Goal: Task Accomplishment & Management: Use online tool/utility

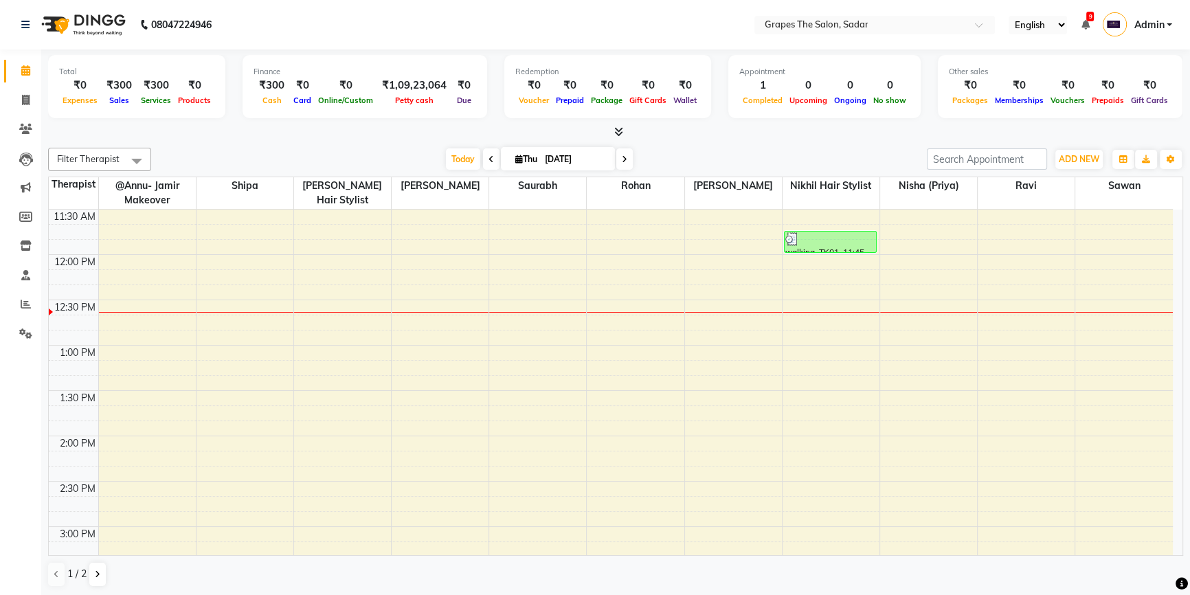
scroll to position [330, 0]
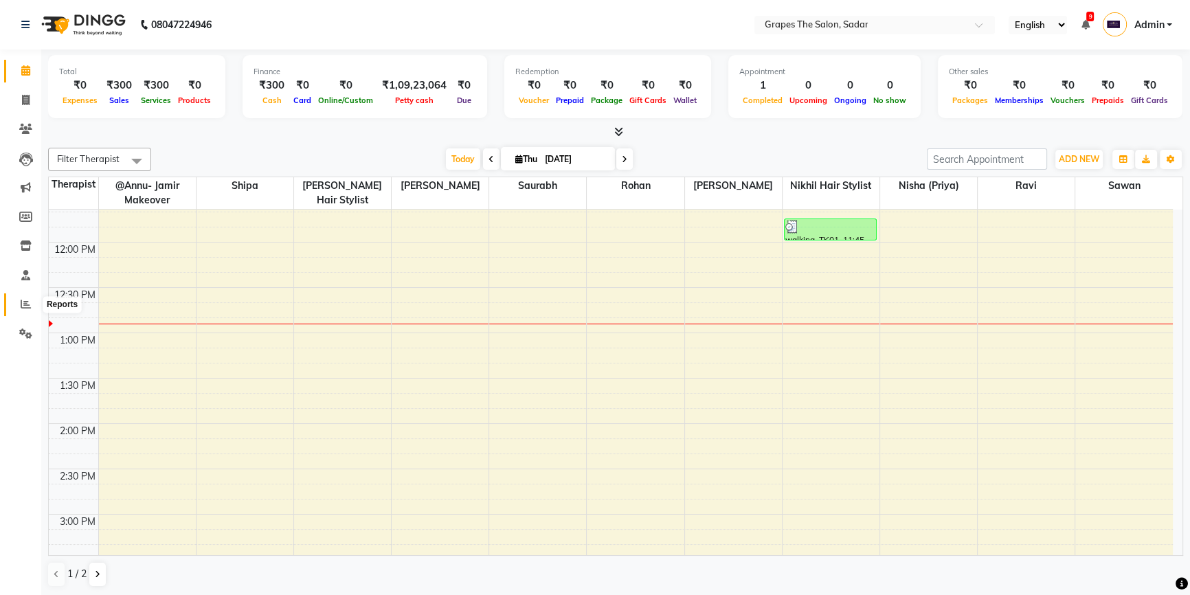
click at [23, 309] on span at bounding box center [26, 305] width 24 height 16
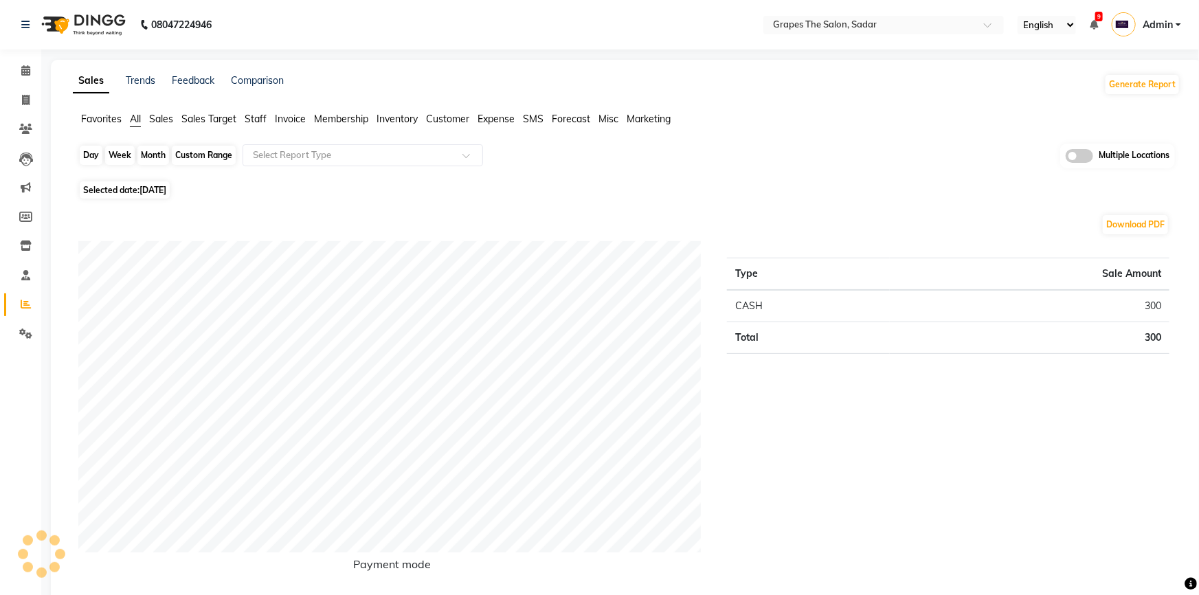
click at [96, 150] on div "Day" at bounding box center [91, 155] width 23 height 19
select select "9"
select select "2025"
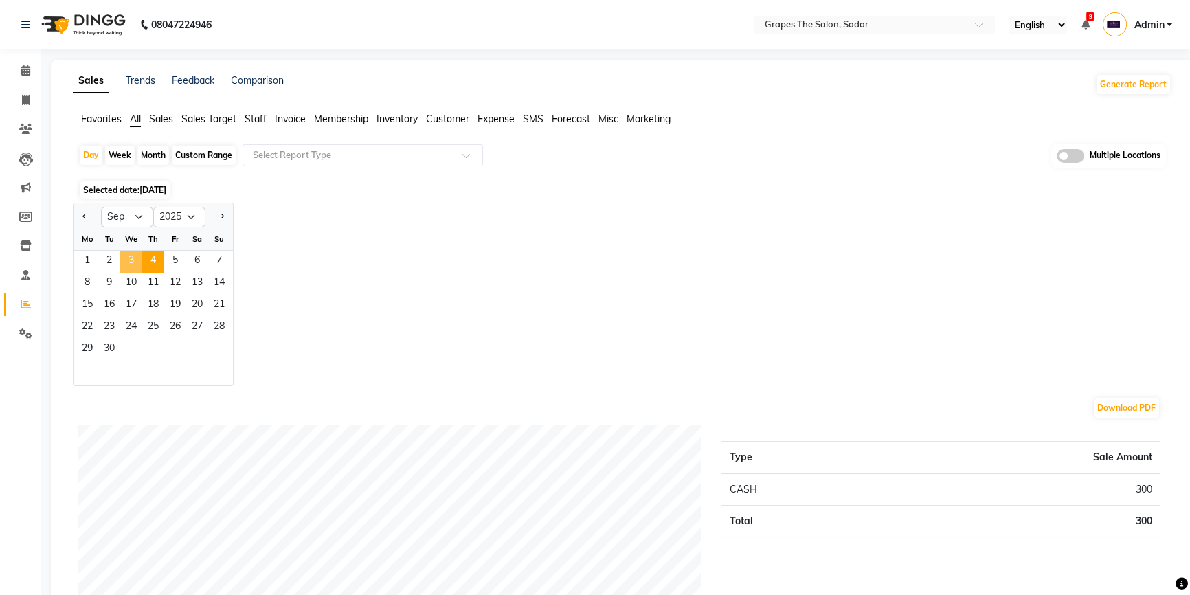
click at [135, 262] on span "3" at bounding box center [131, 262] width 22 height 22
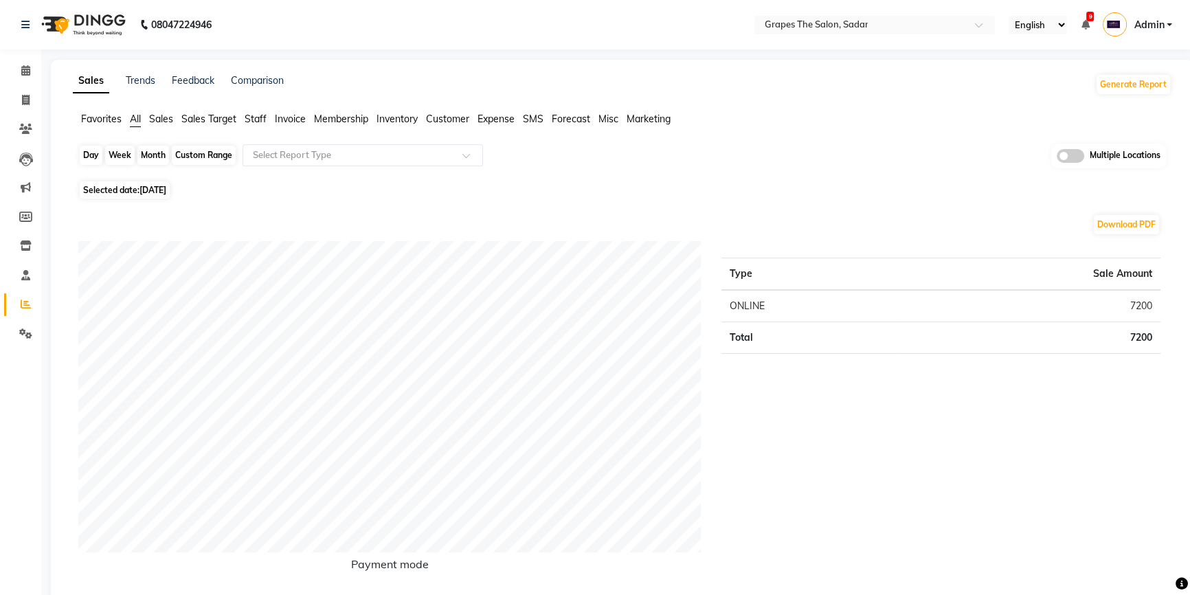
click at [92, 151] on div "Day" at bounding box center [91, 155] width 23 height 19
select select "9"
select select "2025"
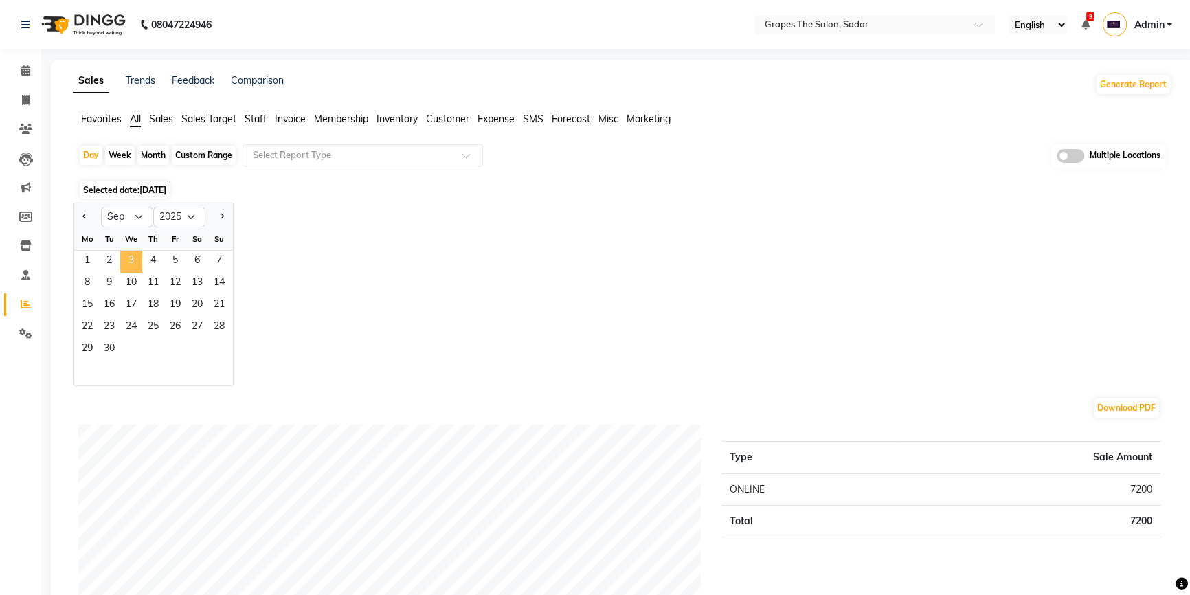
click at [134, 261] on span "3" at bounding box center [131, 262] width 22 height 22
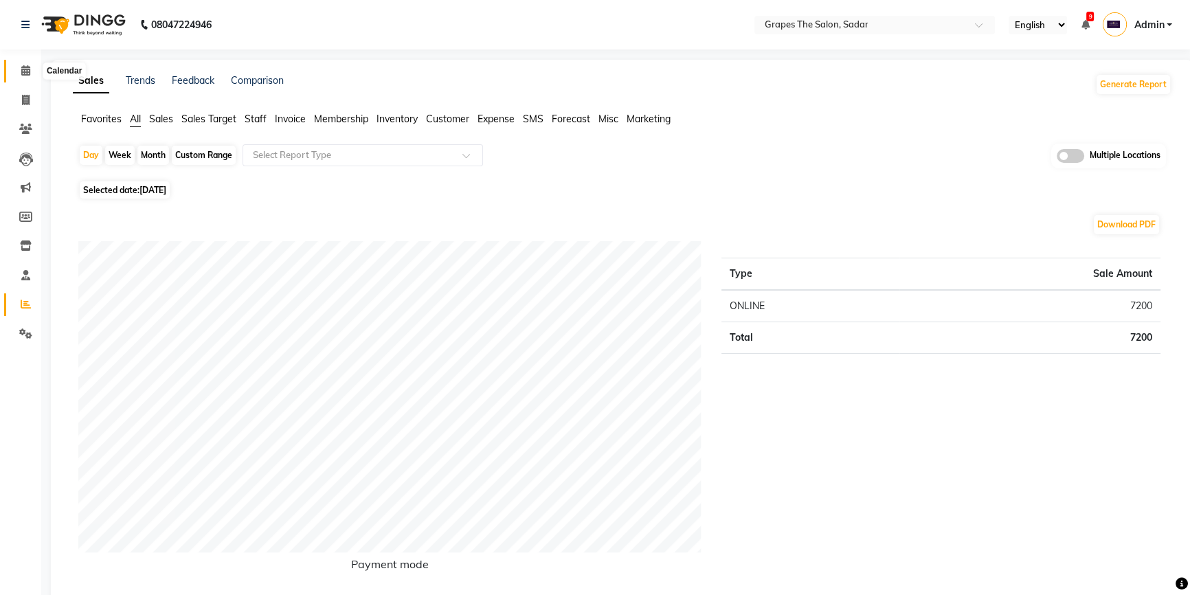
click at [21, 73] on icon at bounding box center [25, 70] width 9 height 10
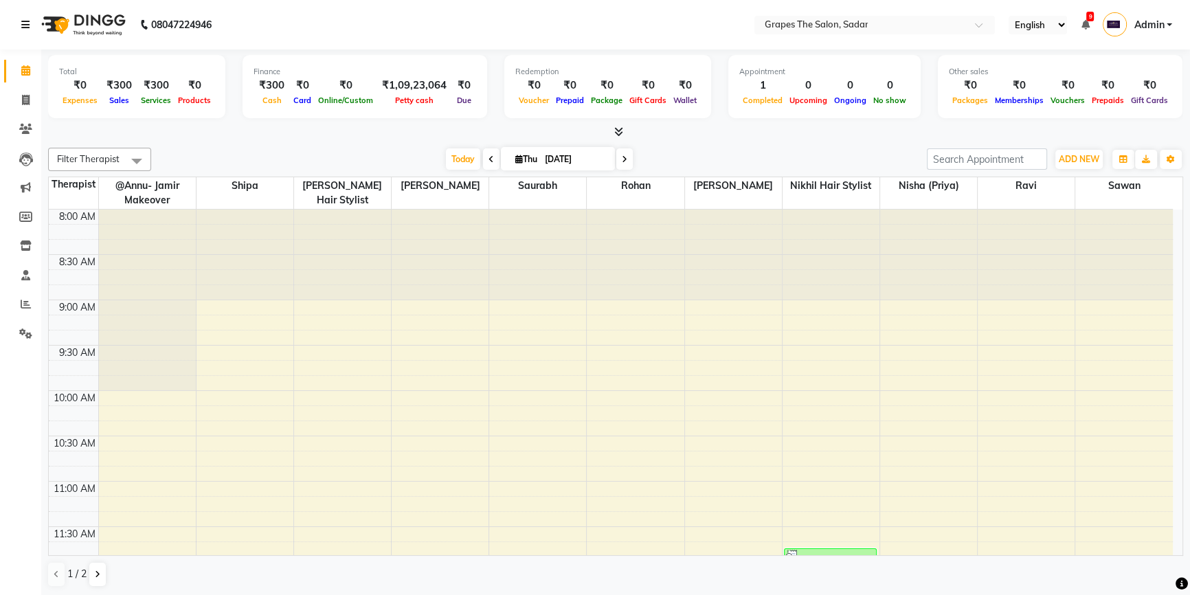
click at [27, 25] on icon at bounding box center [25, 25] width 8 height 10
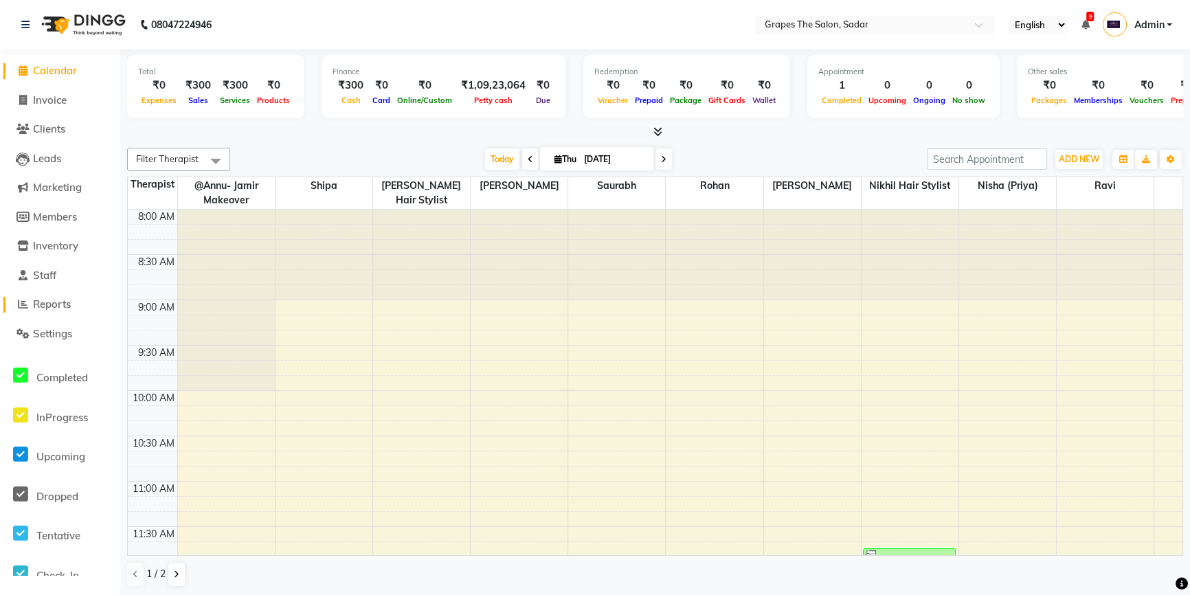
click at [56, 300] on span "Reports" at bounding box center [52, 304] width 38 height 13
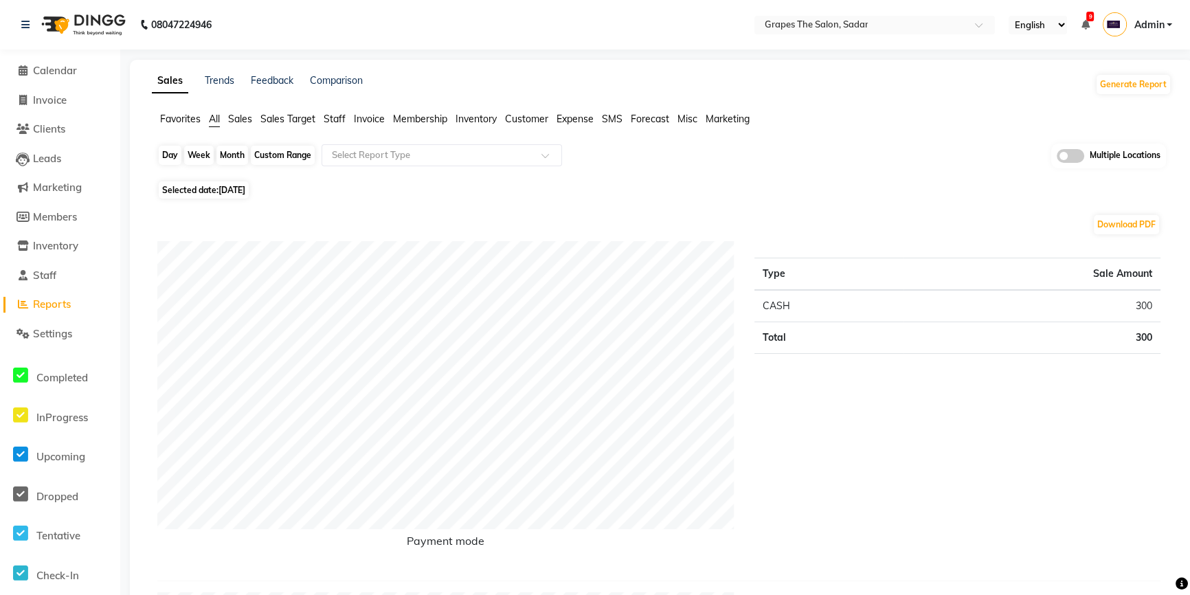
click at [166, 154] on div "Day" at bounding box center [170, 155] width 23 height 19
select select "9"
select select "2025"
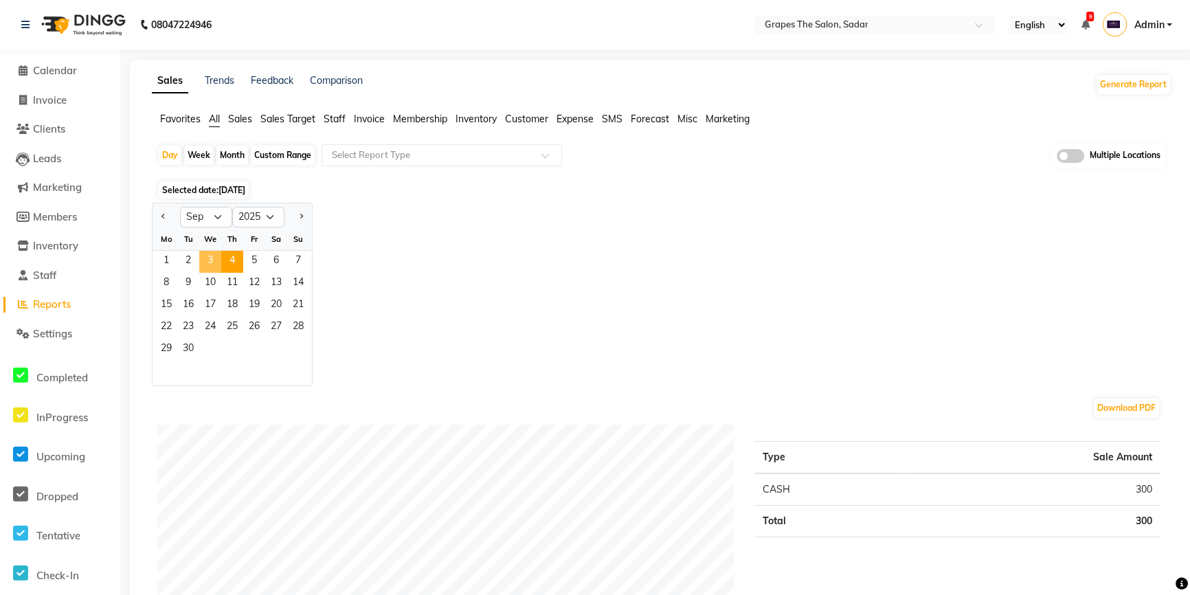
click at [216, 263] on span "3" at bounding box center [210, 262] width 22 height 22
